Goal: Task Accomplishment & Management: Use online tool/utility

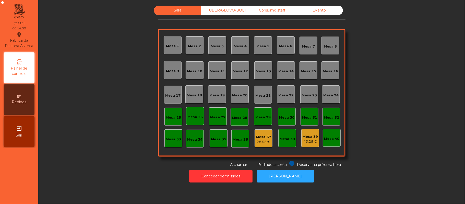
click at [268, 10] on div "Consumo staff" at bounding box center [272, 10] width 47 height 9
click at [257, 141] on div "28.55 €" at bounding box center [263, 141] width 15 height 5
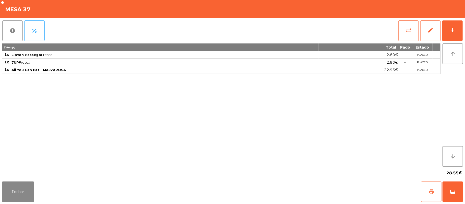
click at [433, 192] on span "print" at bounding box center [431, 192] width 6 height 6
click at [18, 192] on button "Fechar" at bounding box center [18, 191] width 32 height 20
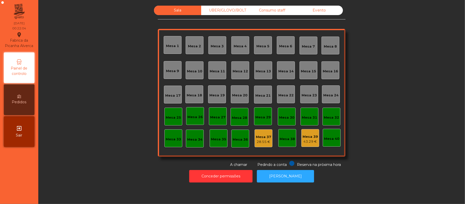
click at [308, 136] on div "Mesa 39" at bounding box center [310, 136] width 15 height 5
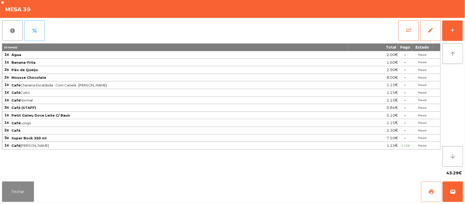
click at [426, 192] on button "print" at bounding box center [431, 191] width 20 height 20
click at [20, 192] on button "Fechar" at bounding box center [18, 191] width 32 height 20
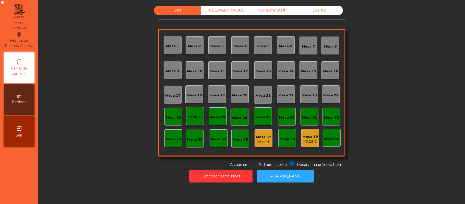
click at [266, 136] on div "Mesa 37" at bounding box center [263, 136] width 15 height 5
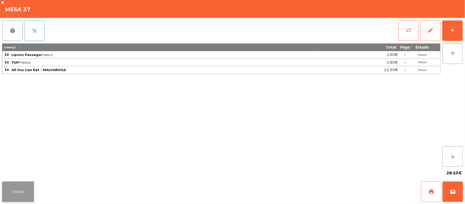
click at [24, 194] on button "Fechar" at bounding box center [18, 191] width 32 height 20
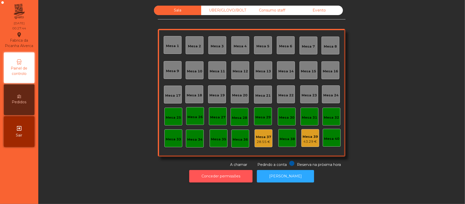
click at [212, 174] on button "Conceder permissões" at bounding box center [220, 176] width 63 height 13
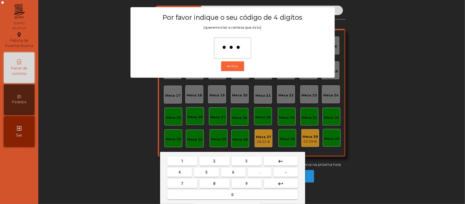
type input "****"
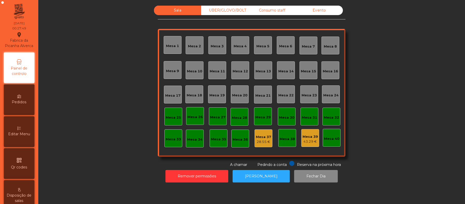
click at [263, 136] on div "Mesa 37" at bounding box center [263, 136] width 15 height 5
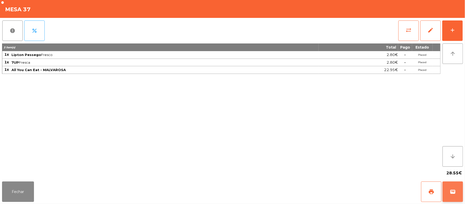
click at [453, 193] on span "wallet" at bounding box center [453, 192] width 6 height 6
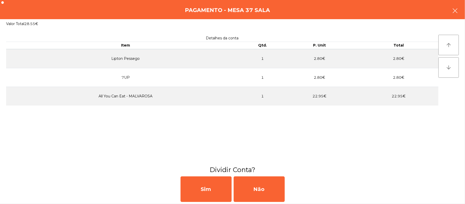
click at [455, 9] on icon "button" at bounding box center [455, 11] width 6 height 6
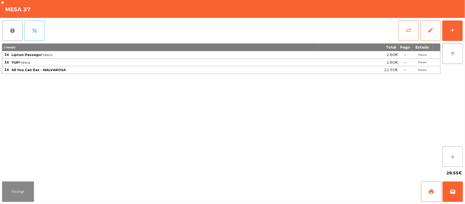
click at [449, 155] on button "arrow_downward" at bounding box center [453, 156] width 20 height 20
click at [451, 156] on icon "arrow_downward" at bounding box center [453, 156] width 6 height 6
click at [432, 31] on span "edit" at bounding box center [431, 30] width 6 height 6
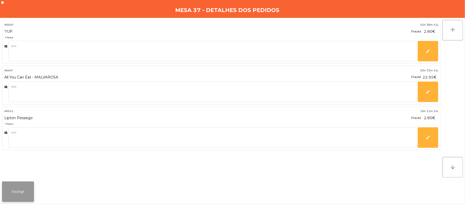
click at [26, 191] on button "Fechar" at bounding box center [18, 191] width 32 height 20
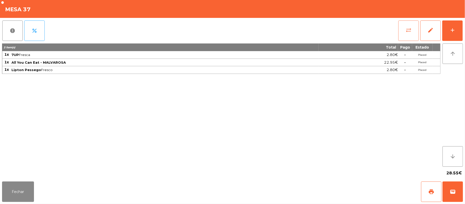
click at [410, 30] on span "sync_alt" at bounding box center [409, 30] width 6 height 6
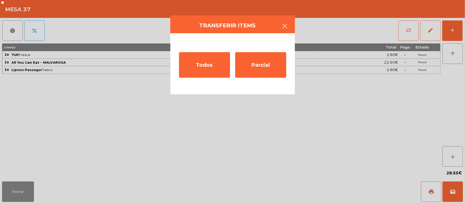
click at [290, 27] on button "button" at bounding box center [285, 26] width 14 height 15
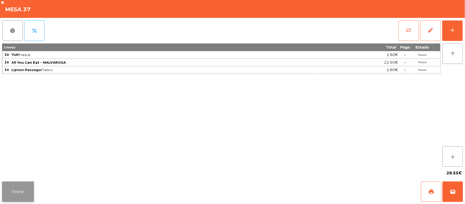
click at [19, 188] on button "Fechar" at bounding box center [18, 191] width 32 height 20
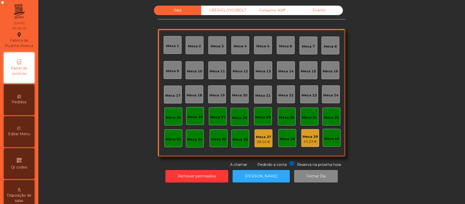
click at [259, 138] on div "Mesa 37" at bounding box center [263, 136] width 15 height 5
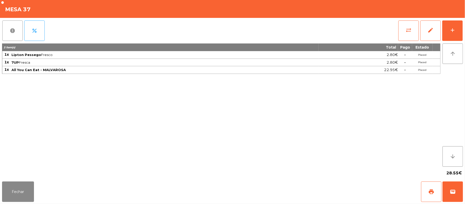
click at [10, 32] on span "report" at bounding box center [12, 31] width 6 height 6
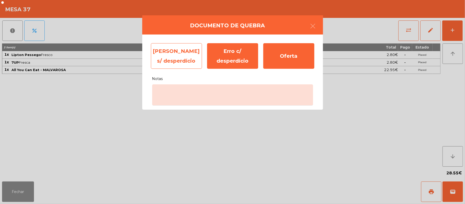
click at [177, 59] on div "[PERSON_NAME] s/ desperdício" at bounding box center [176, 56] width 51 height 26
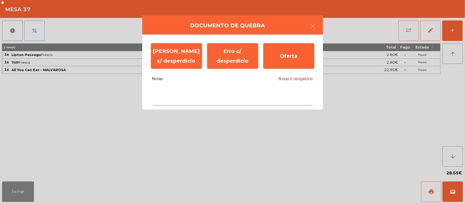
click at [196, 90] on textarea "Notas Notas é obrigatório" at bounding box center [232, 94] width 161 height 21
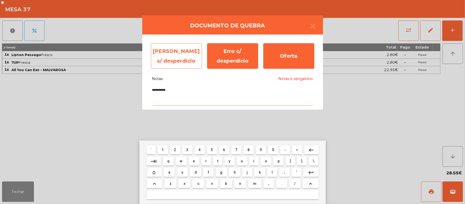
type textarea "**********"
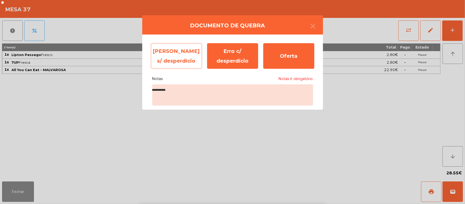
click at [170, 54] on div "[PERSON_NAME] s/ desperdício" at bounding box center [176, 56] width 51 height 26
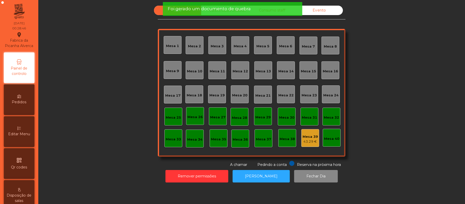
click at [312, 138] on div "Mesa 39" at bounding box center [310, 136] width 15 height 5
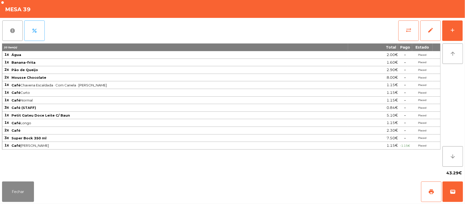
click at [17, 35] on button "report" at bounding box center [12, 30] width 20 height 20
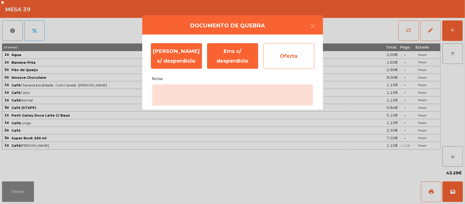
click at [286, 54] on div "Oferta" at bounding box center [288, 56] width 51 height 26
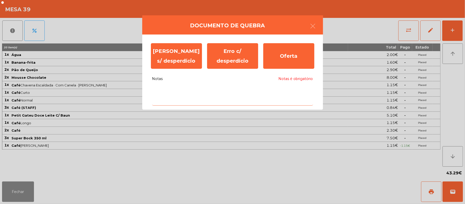
click at [168, 90] on textarea "Notas Notas é obrigatório" at bounding box center [232, 94] width 161 height 21
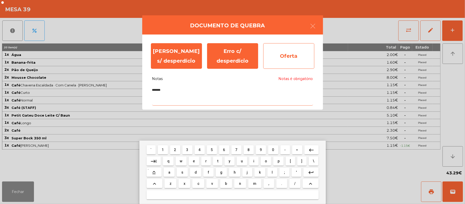
type textarea "*******"
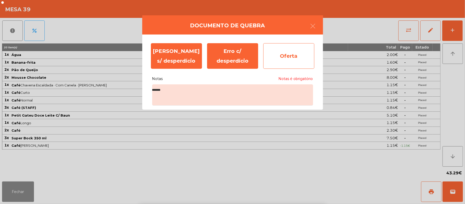
click at [290, 53] on div "Oferta" at bounding box center [288, 56] width 51 height 26
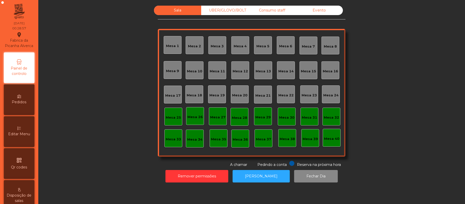
click at [220, 6] on div "UBER/GLOVO/BOLT" at bounding box center [224, 10] width 47 height 9
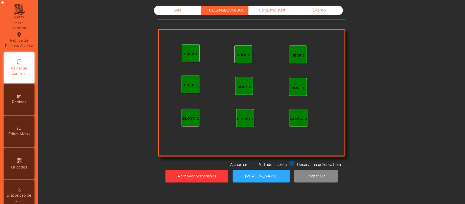
click at [265, 10] on div "Consumo staff" at bounding box center [272, 10] width 47 height 9
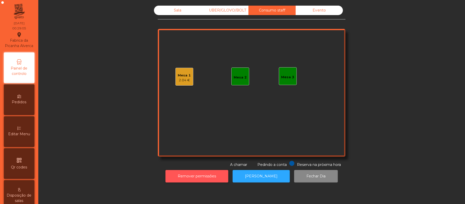
click at [197, 175] on button "Remover permissões" at bounding box center [197, 176] width 63 height 13
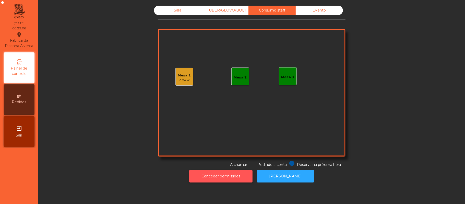
click at [213, 177] on button "Conceder permissões" at bounding box center [220, 176] width 63 height 13
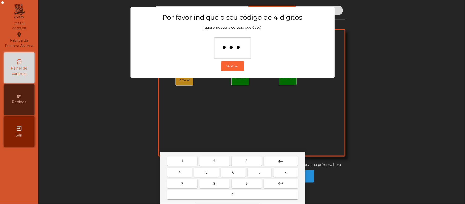
type input "****"
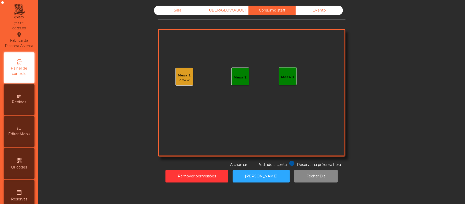
click at [183, 81] on div "2.04 €" at bounding box center [184, 80] width 13 height 5
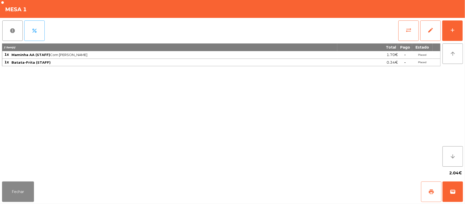
click at [426, 193] on button "print" at bounding box center [431, 191] width 20 height 20
click at [428, 34] on button "edit" at bounding box center [430, 30] width 20 height 20
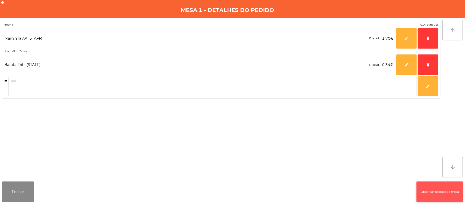
click at [435, 191] on button "Discartar pedidos da mesa" at bounding box center [440, 191] width 46 height 20
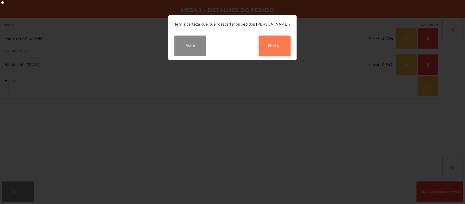
click at [267, 40] on button "Eliminar" at bounding box center [275, 46] width 32 height 20
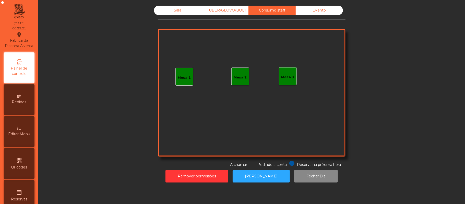
click at [315, 10] on div "Evento" at bounding box center [319, 10] width 47 height 9
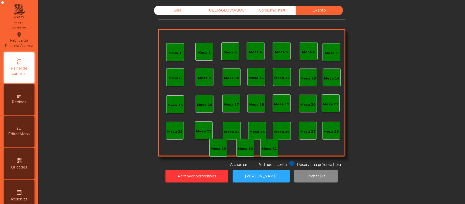
click at [170, 12] on div "Sala" at bounding box center [177, 10] width 47 height 9
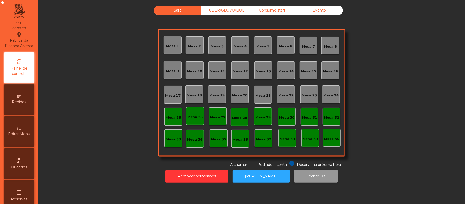
click at [310, 177] on button "Fechar Dia" at bounding box center [316, 176] width 44 height 13
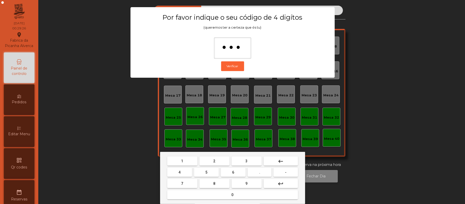
type input "****"
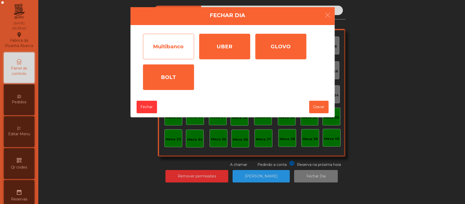
click at [170, 50] on div "Multibanco" at bounding box center [168, 47] width 51 height 26
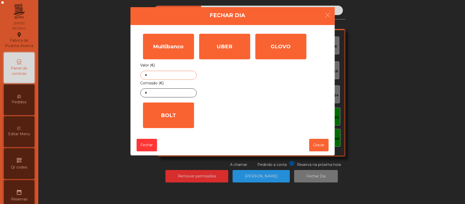
click at [173, 76] on input "*" at bounding box center [168, 75] width 56 height 9
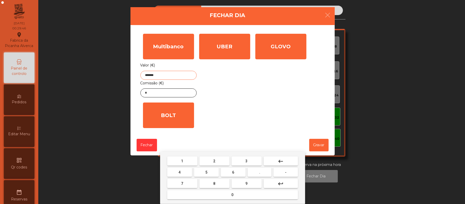
type input "*******"
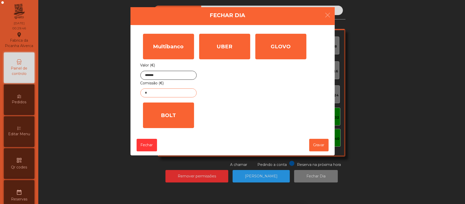
click at [168, 91] on input "*" at bounding box center [168, 92] width 56 height 9
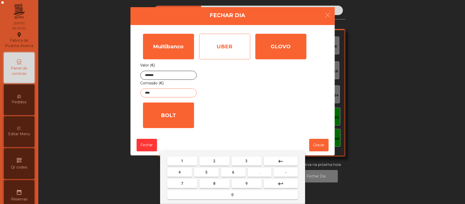
type input "****"
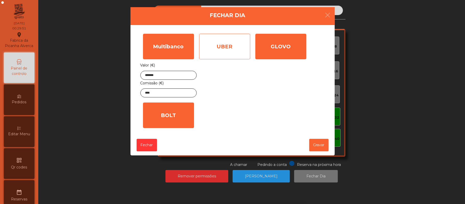
click at [226, 49] on div "UBER" at bounding box center [224, 47] width 51 height 26
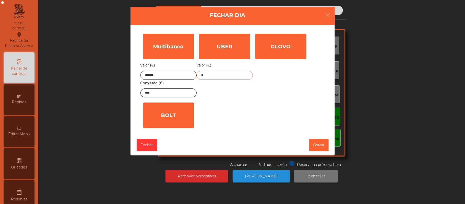
click at [217, 75] on input "*" at bounding box center [225, 75] width 56 height 9
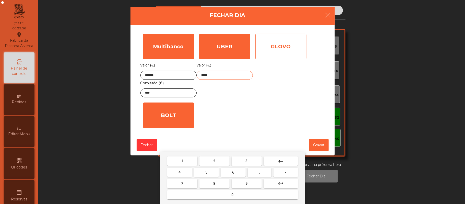
type input "*****"
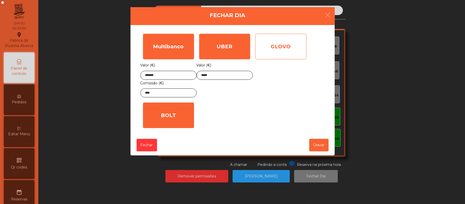
click at [279, 46] on div "GLOVO" at bounding box center [280, 47] width 51 height 26
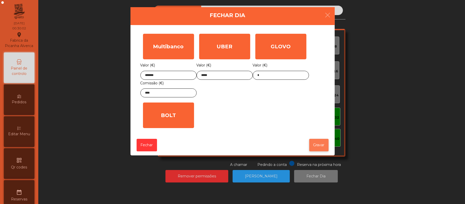
click at [319, 145] on button "Gravar" at bounding box center [318, 145] width 19 height 13
